Goal: Information Seeking & Learning: Find specific page/section

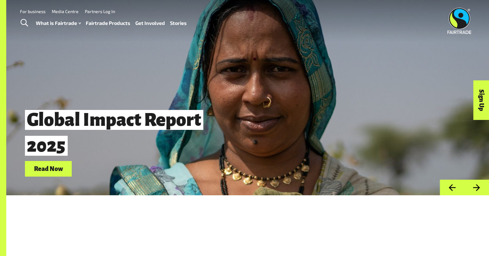
click at [108, 23] on link "Fairtrade Products" at bounding box center [108, 23] width 45 height 9
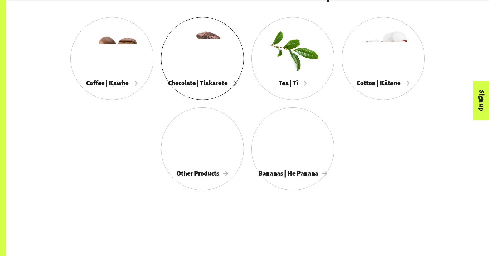
scroll to position [373, 0]
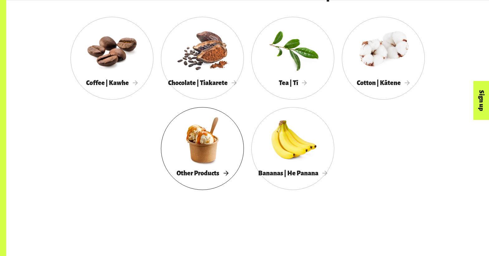
click at [198, 129] on div at bounding box center [202, 140] width 83 height 54
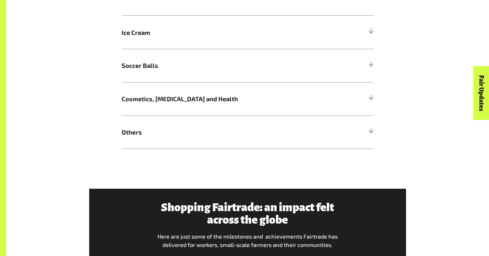
scroll to position [666, 0]
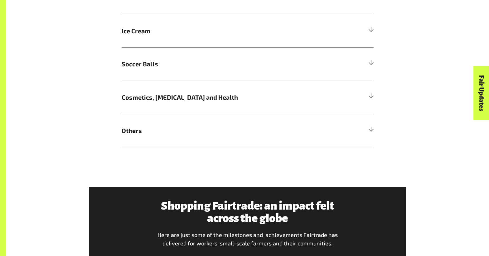
click at [198, 129] on span "Others" at bounding box center [216, 130] width 189 height 9
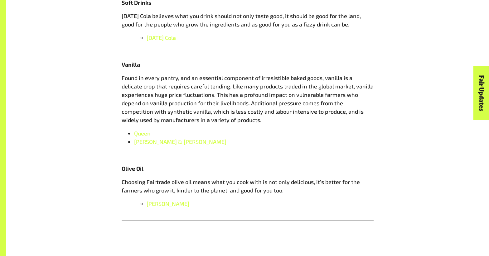
scroll to position [879, 0]
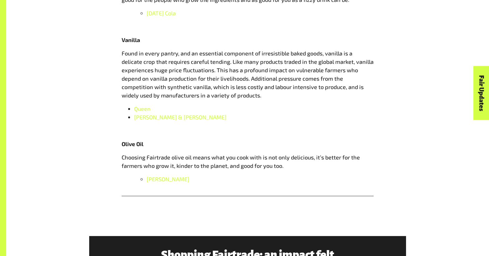
click at [337, 52] on span "Found in every pantry, and an essential component of irresistible baked goods, …" at bounding box center [248, 74] width 252 height 49
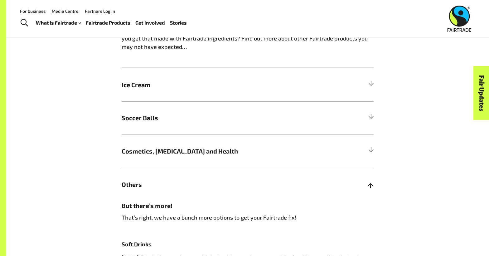
scroll to position [0, 0]
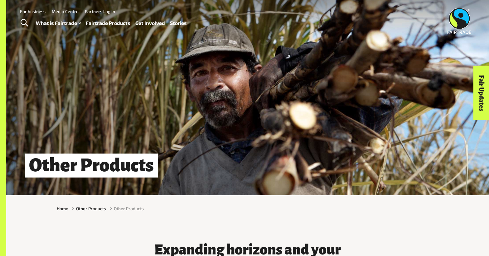
click at [25, 22] on span "Toggle Search" at bounding box center [24, 23] width 7 height 8
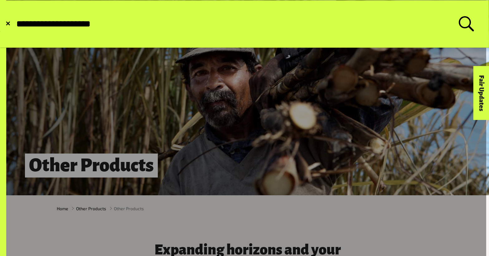
type input "**********"
click at [15, 24] on button "Submit Search" at bounding box center [15, 24] width 0 height 0
